Goal: Task Accomplishment & Management: Use online tool/utility

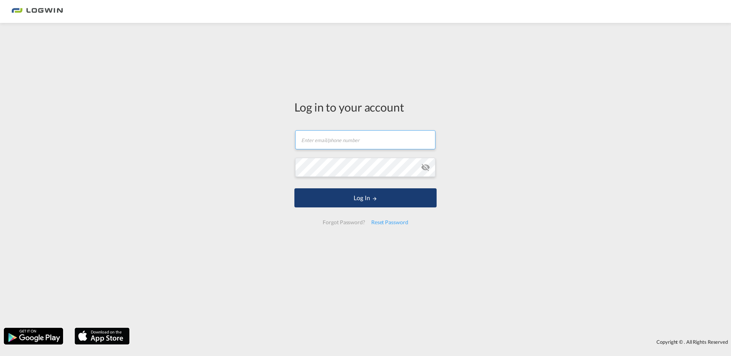
type input "[PERSON_NAME][EMAIL_ADDRESS][PERSON_NAME][DOMAIN_NAME]"
click at [370, 200] on button "Log In" at bounding box center [365, 198] width 142 height 19
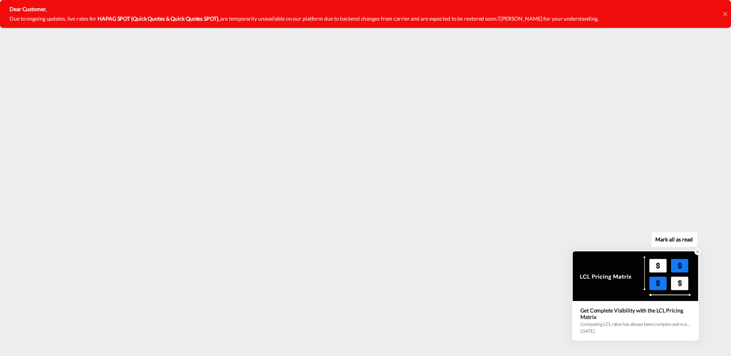
click at [699, 252] on icon at bounding box center [697, 251] width 5 height 5
